Goal: Task Accomplishment & Management: Use online tool/utility

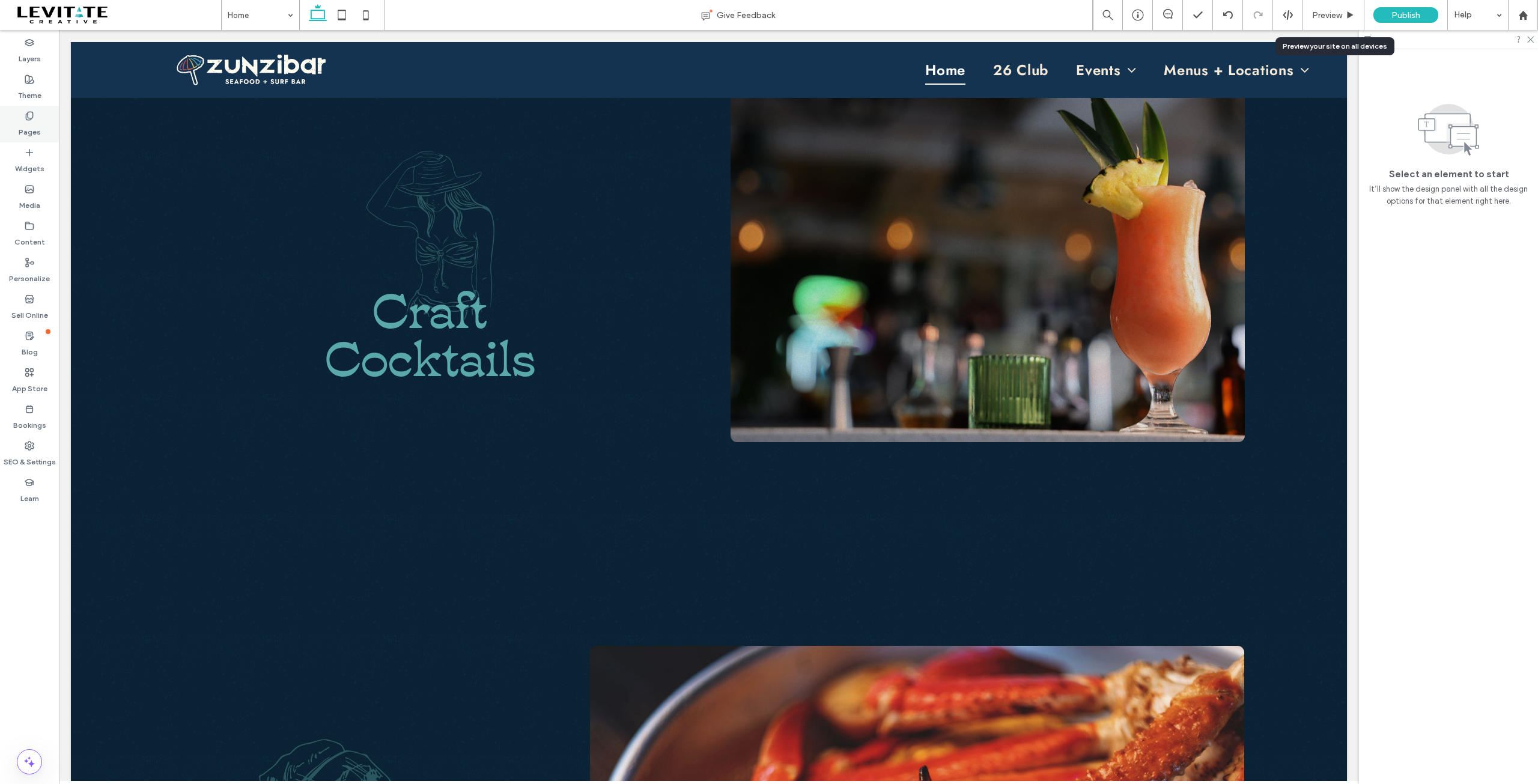
scroll to position [845, 0]
click at [438, 310] on span "Craft" at bounding box center [430, 305] width 115 height 70
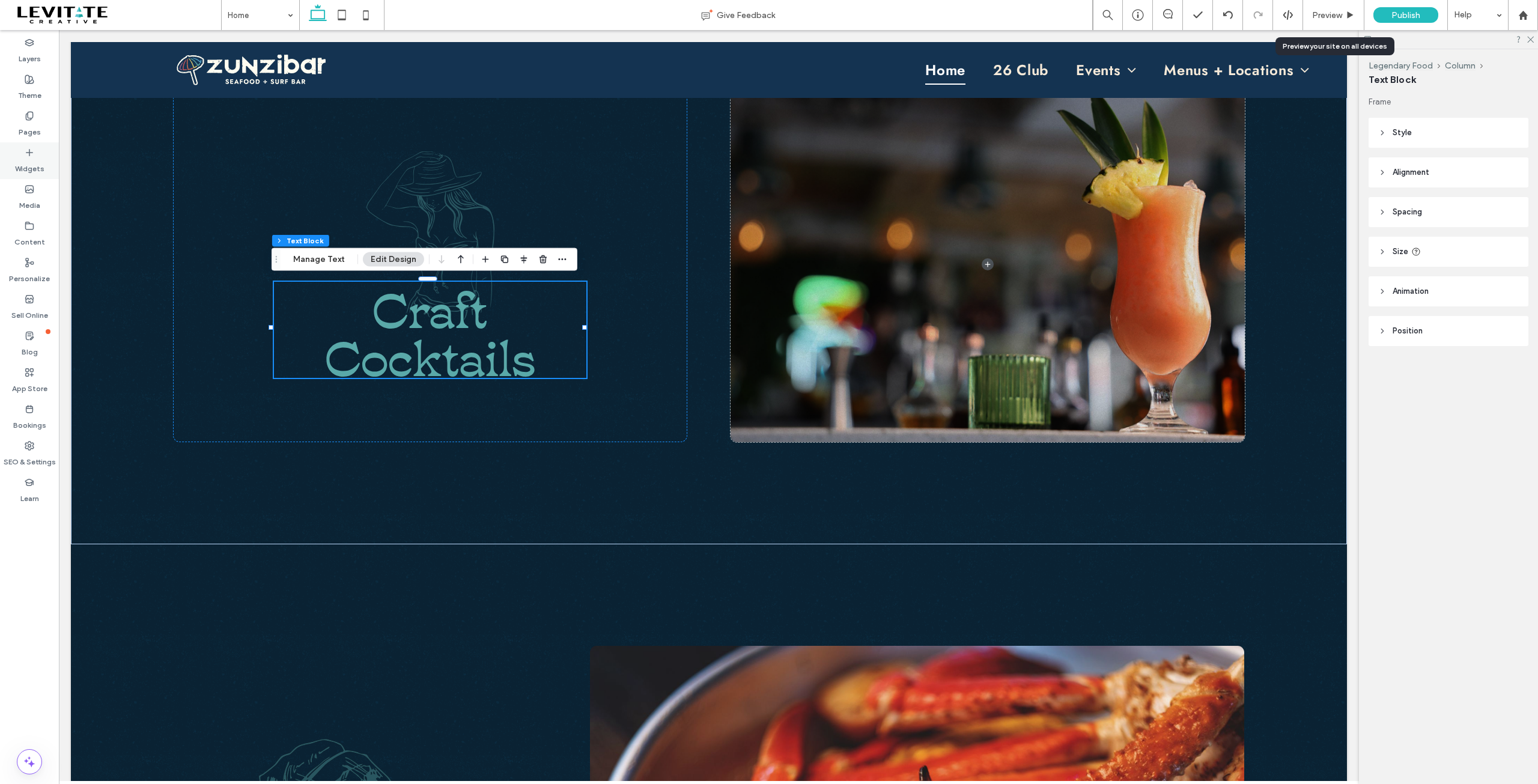
click at [31, 158] on label "Widgets" at bounding box center [30, 166] width 30 height 17
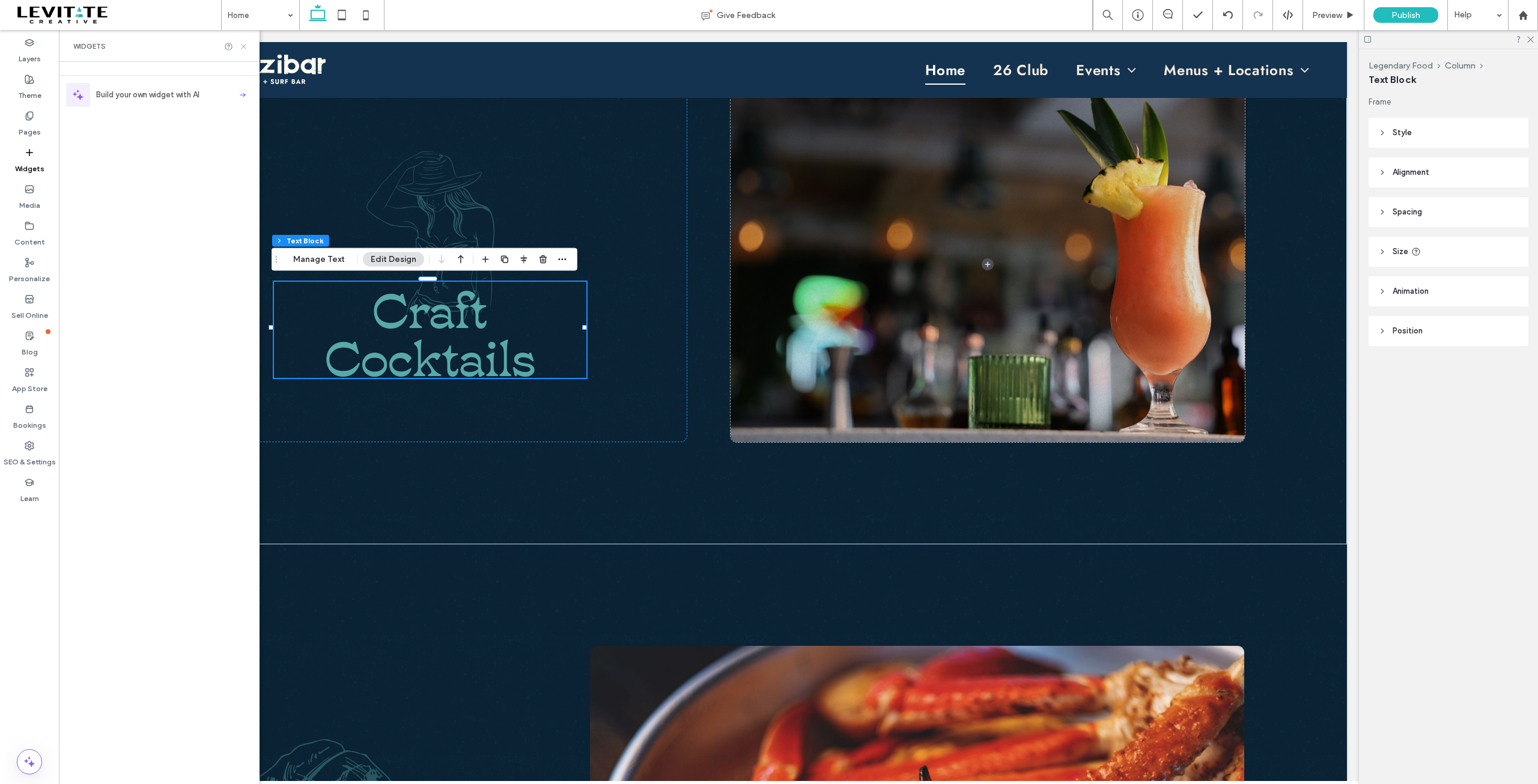
click at [242, 47] on icon at bounding box center [243, 46] width 9 height 9
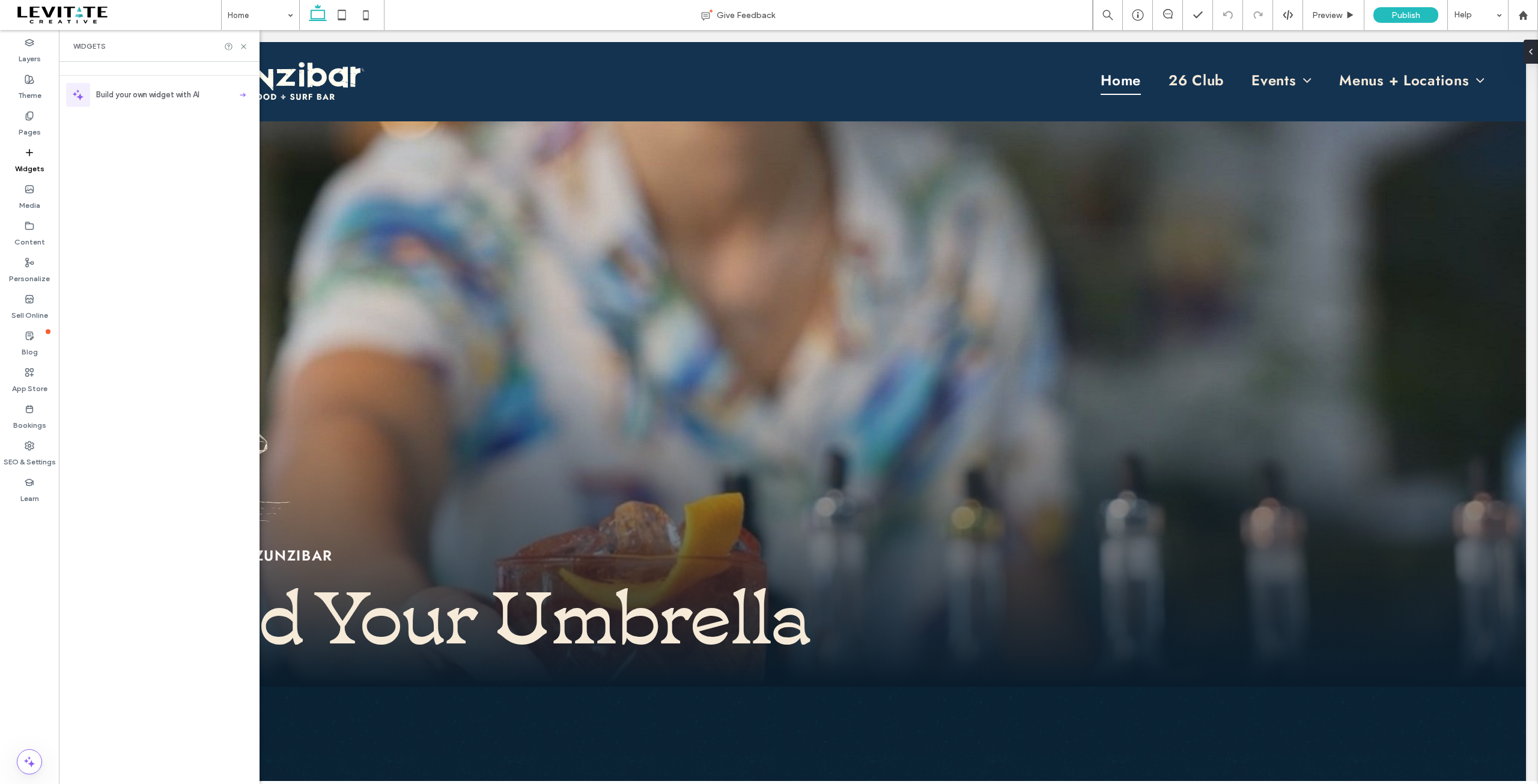
click at [189, 95] on span "Build your own widget with AI" at bounding box center [147, 94] width 104 height 12
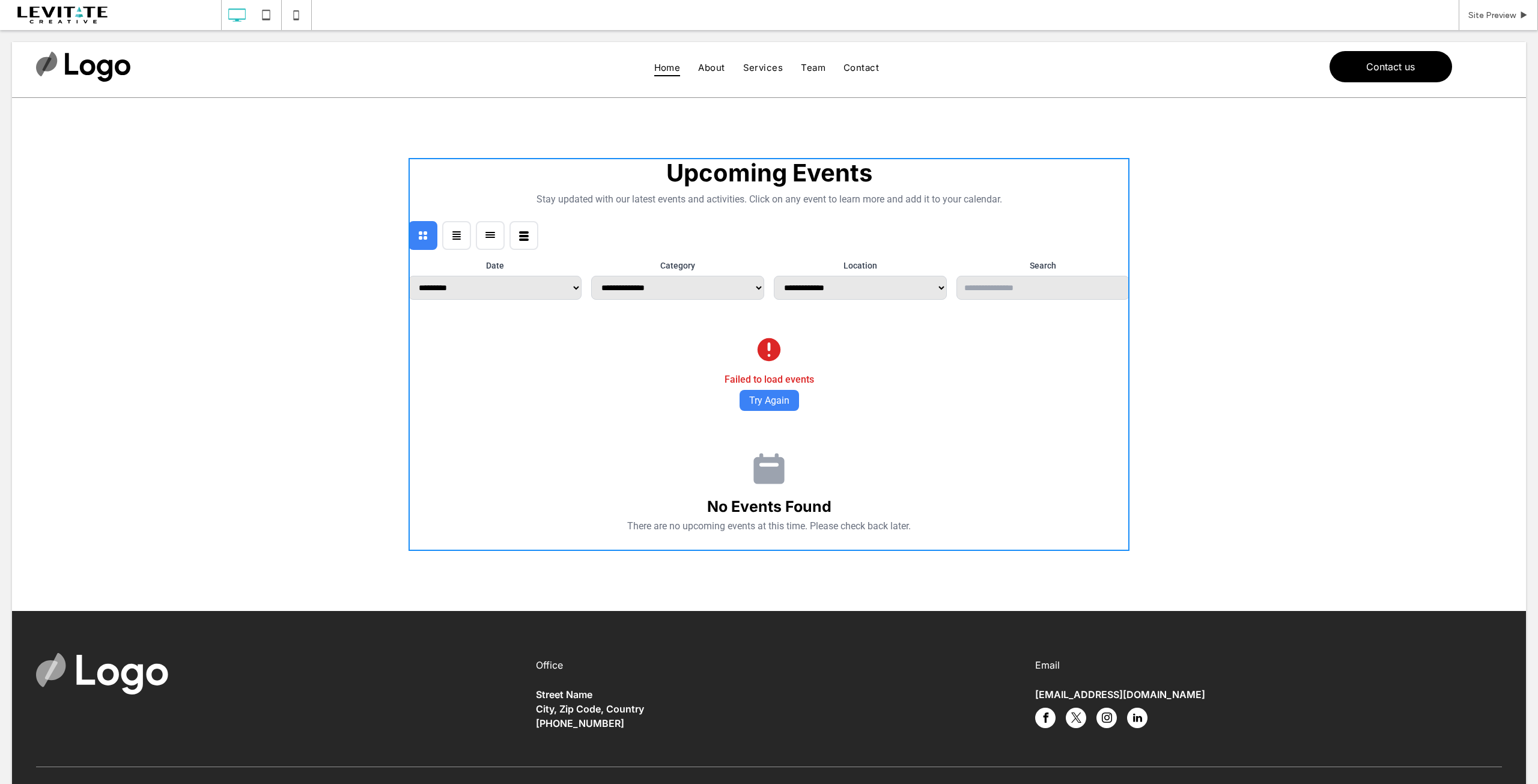
click at [523, 232] on icon at bounding box center [524, 236] width 10 height 10
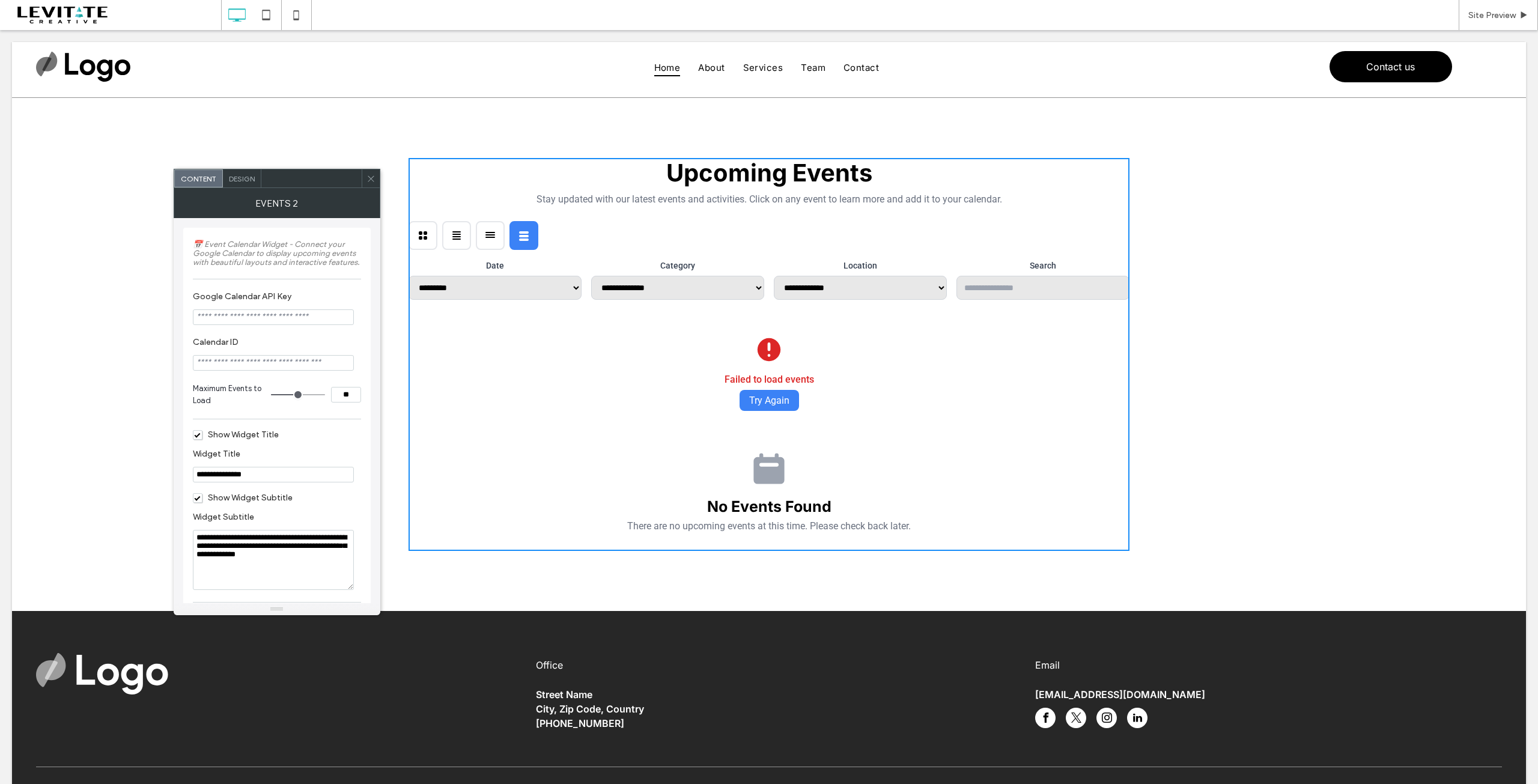
click at [368, 176] on icon at bounding box center [370, 178] width 9 height 9
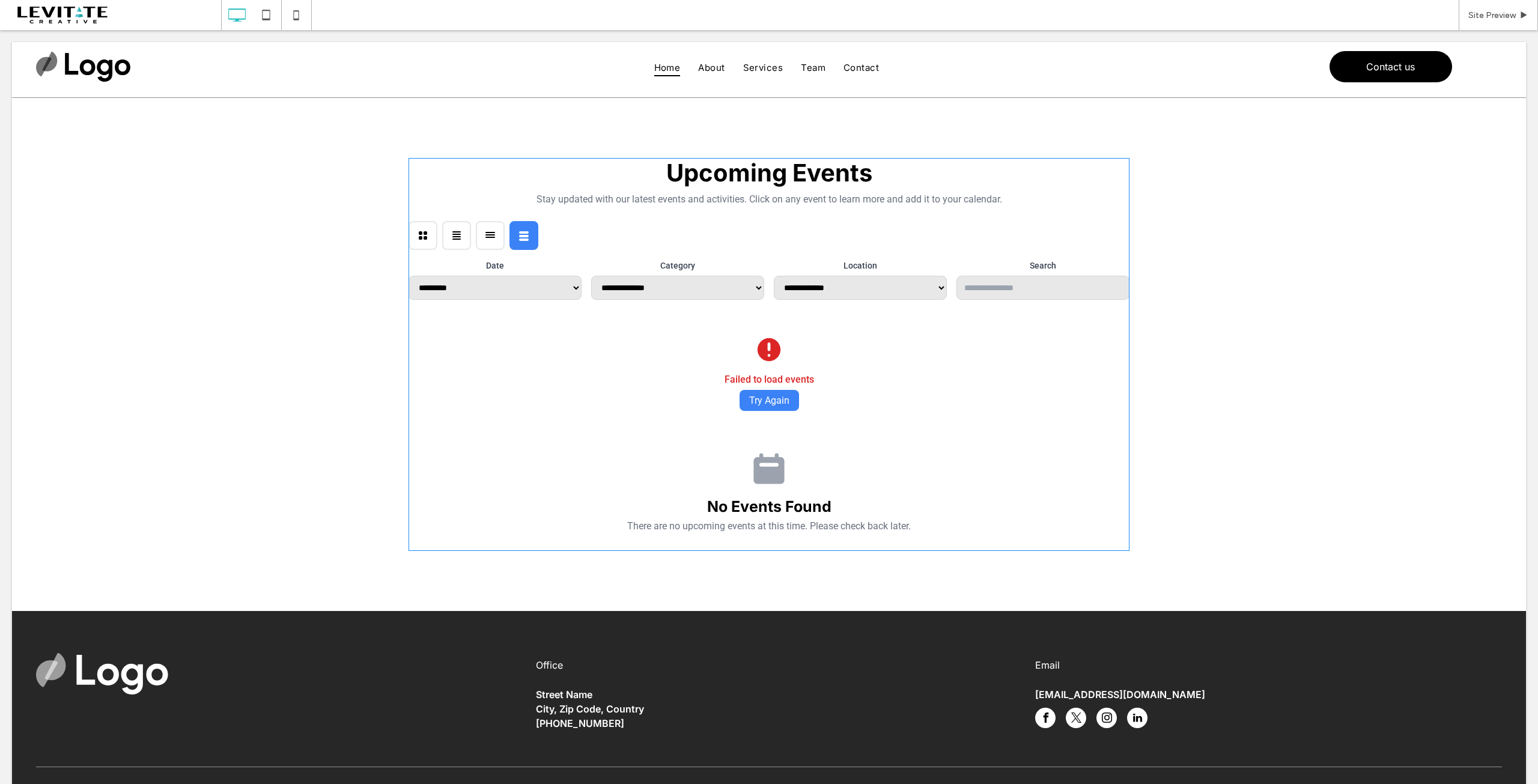
click at [485, 233] on span at bounding box center [769, 354] width 721 height 392
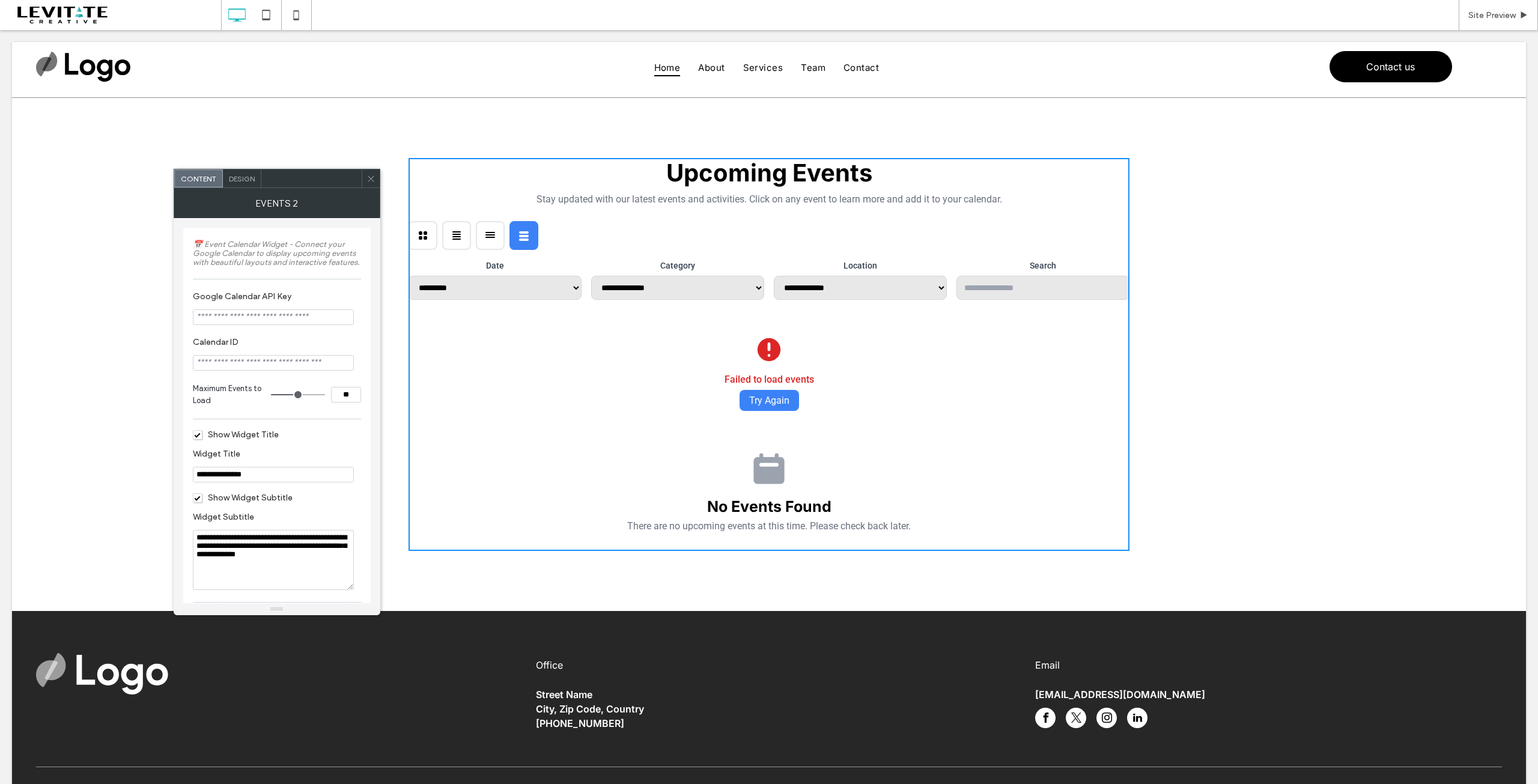
click at [366, 178] on icon at bounding box center [370, 178] width 9 height 9
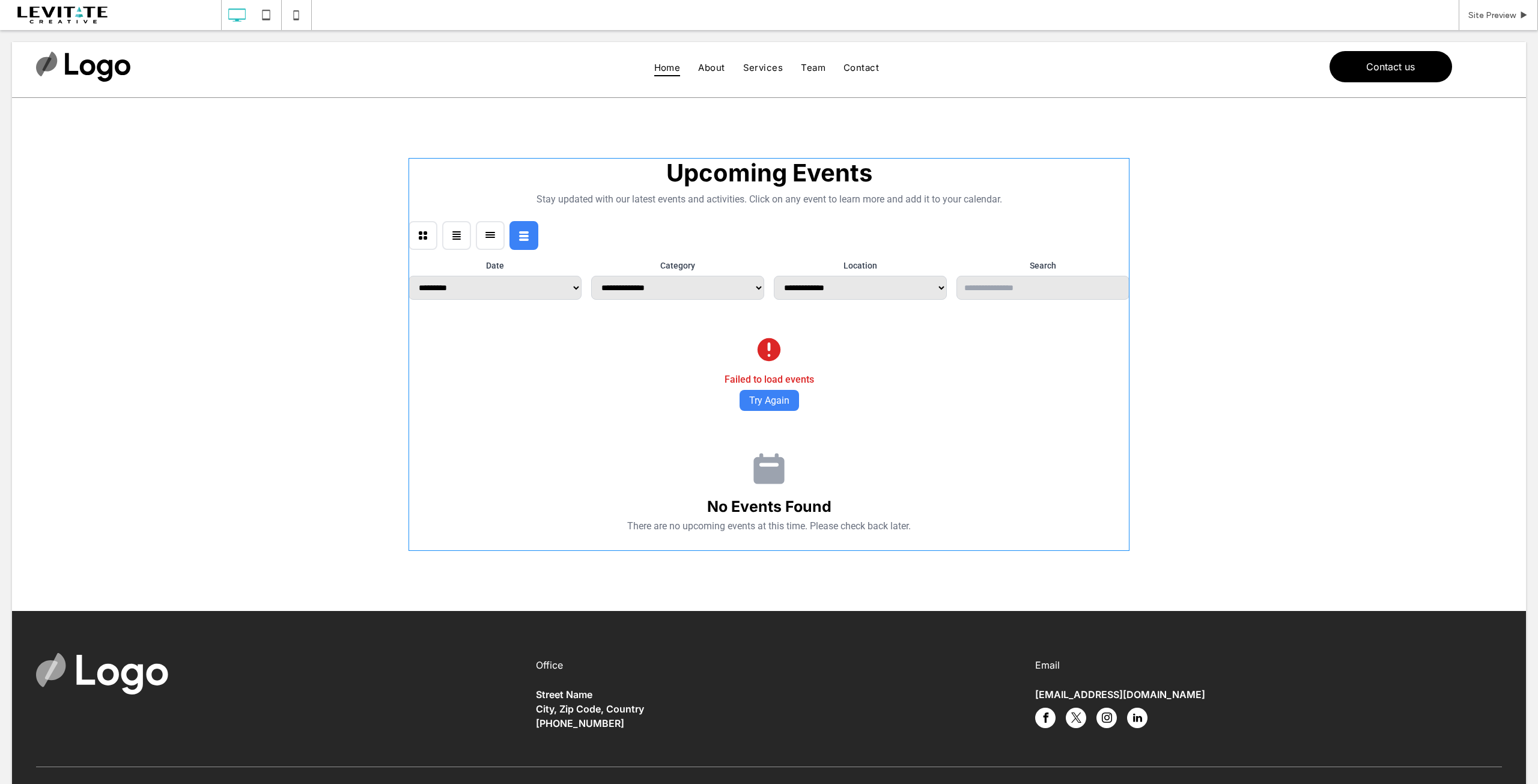
click at [456, 233] on span at bounding box center [769, 354] width 721 height 392
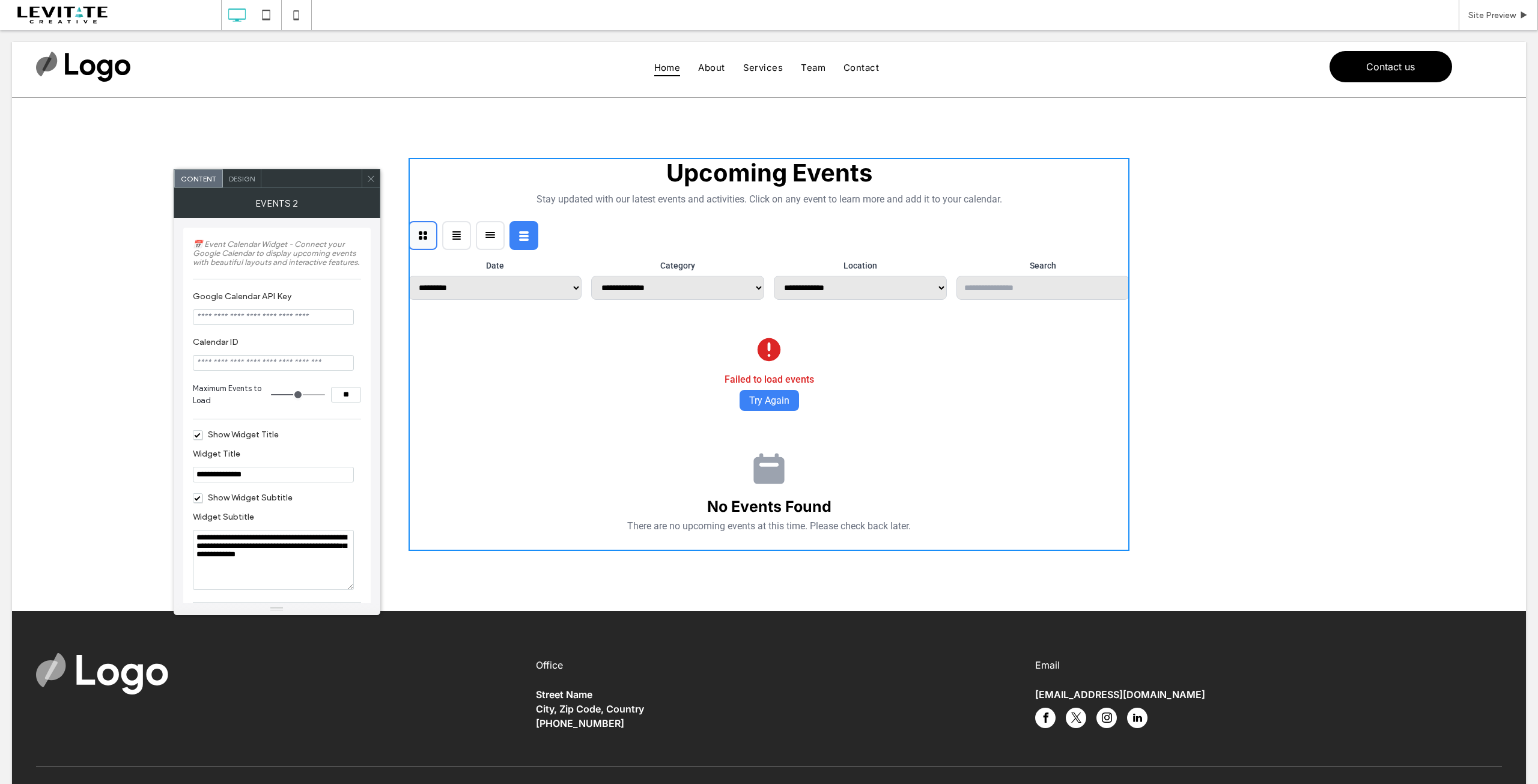
click at [418, 231] on icon at bounding box center [422, 235] width 12 height 12
click at [451, 233] on icon at bounding box center [456, 235] width 12 height 12
click at [431, 232] on button at bounding box center [422, 235] width 29 height 29
click at [367, 180] on icon at bounding box center [370, 178] width 9 height 9
